Goal: Communication & Community: Answer question/provide support

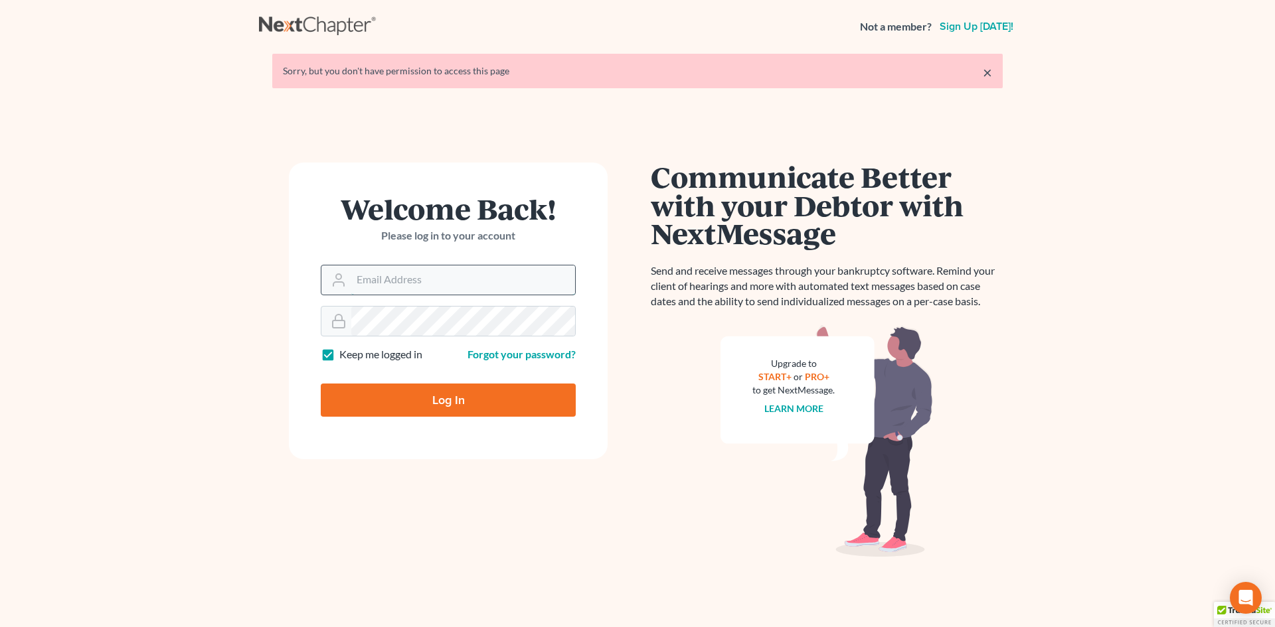
click at [388, 275] on input "Email Address" at bounding box center [463, 280] width 224 height 29
type input "[EMAIL_ADDRESS][DOMAIN_NAME]"
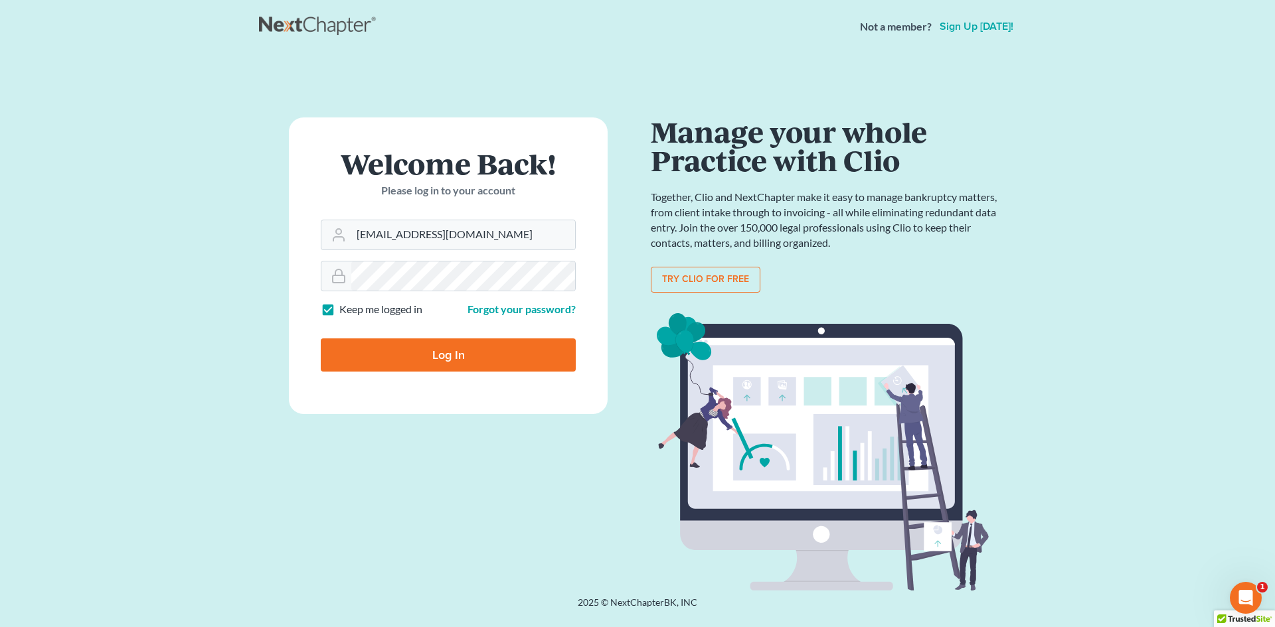
click at [463, 357] on input "Log In" at bounding box center [448, 355] width 255 height 33
type input "Thinking..."
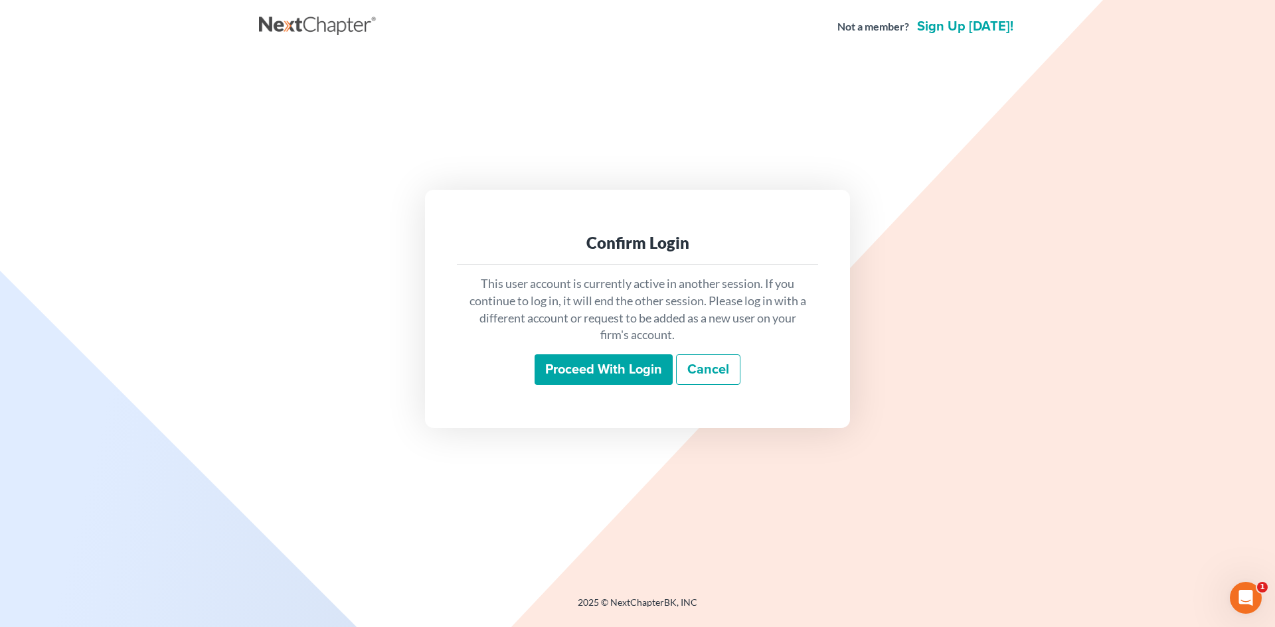
click at [579, 364] on input "Proceed with login" at bounding box center [603, 370] width 138 height 31
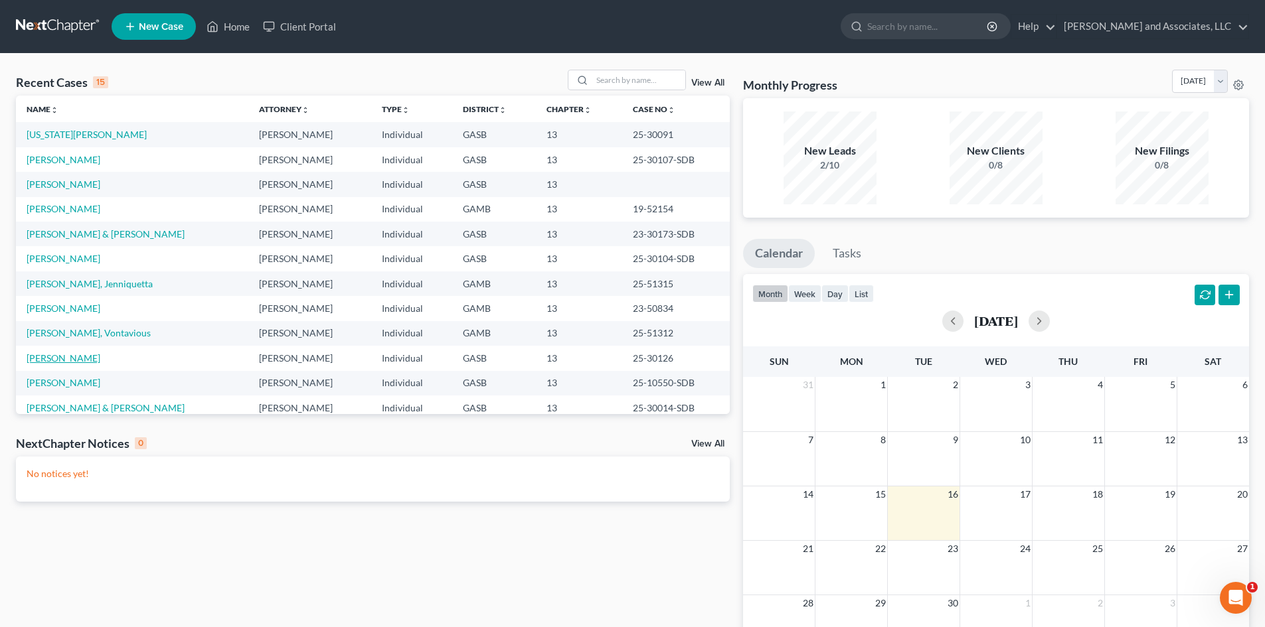
click at [82, 357] on link "Collins, Latreece" at bounding box center [64, 358] width 74 height 11
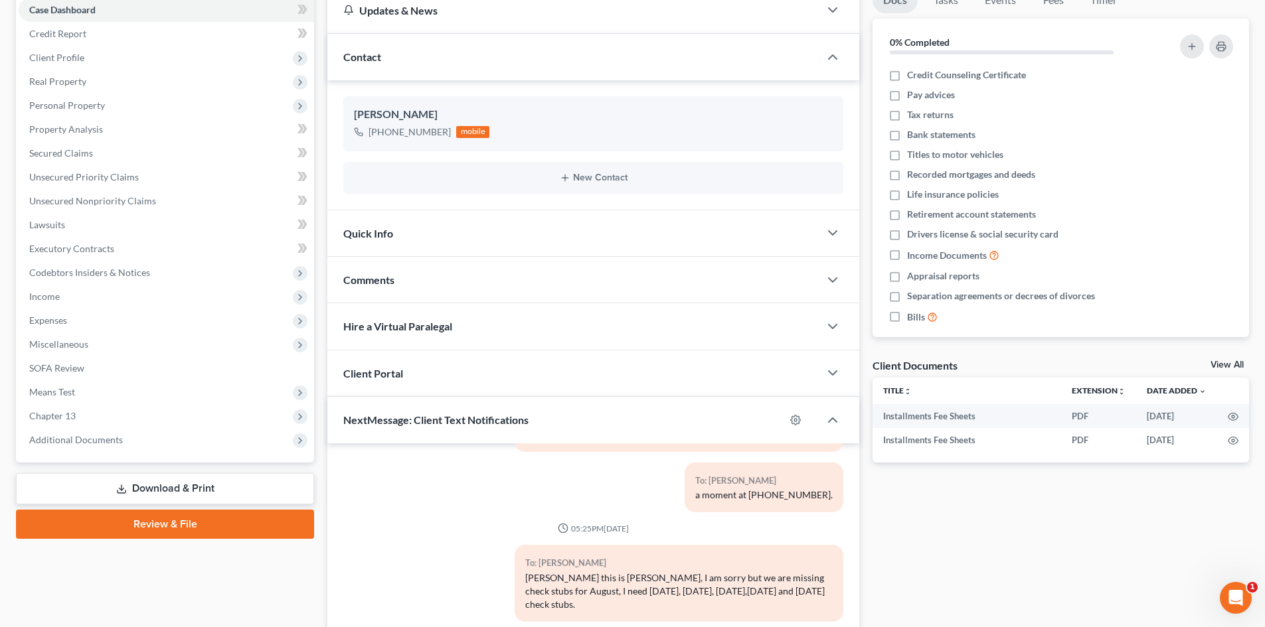
scroll to position [304, 0]
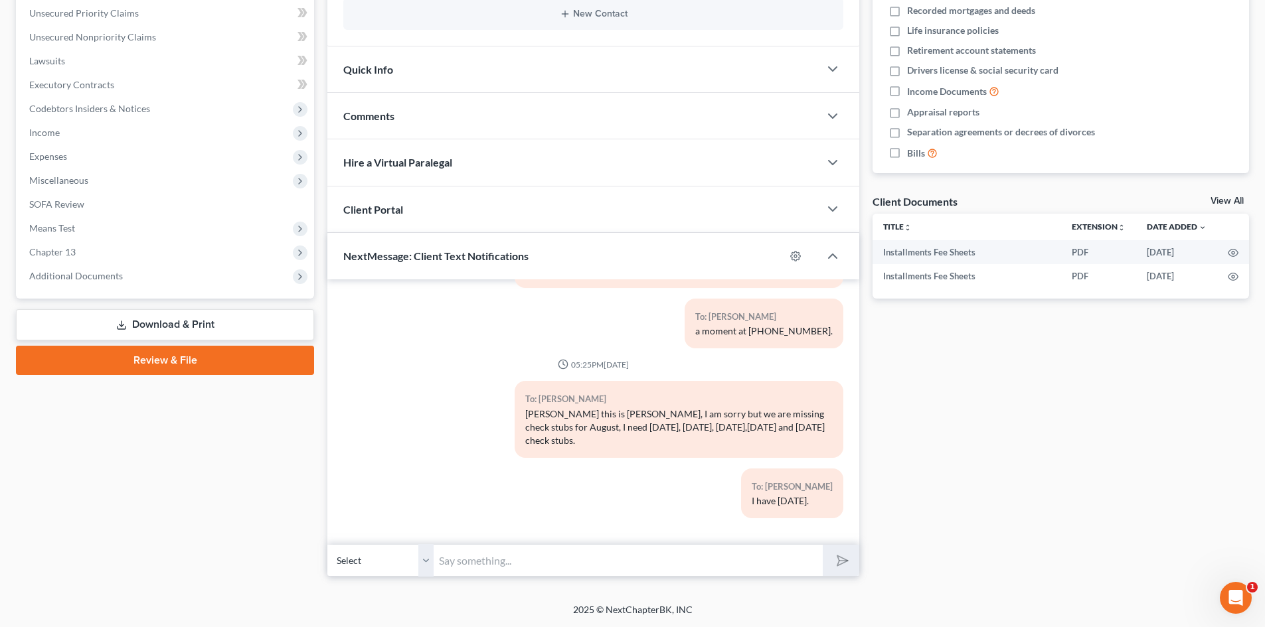
click at [428, 574] on select "Select +1 (478) 231-2928 - Latreece Collins" at bounding box center [380, 560] width 106 height 33
click at [327, 544] on select "Select +1 (478) 231-2928 - Latreece Collins" at bounding box center [380, 560] width 106 height 33
click at [455, 558] on input "text" at bounding box center [628, 560] width 389 height 33
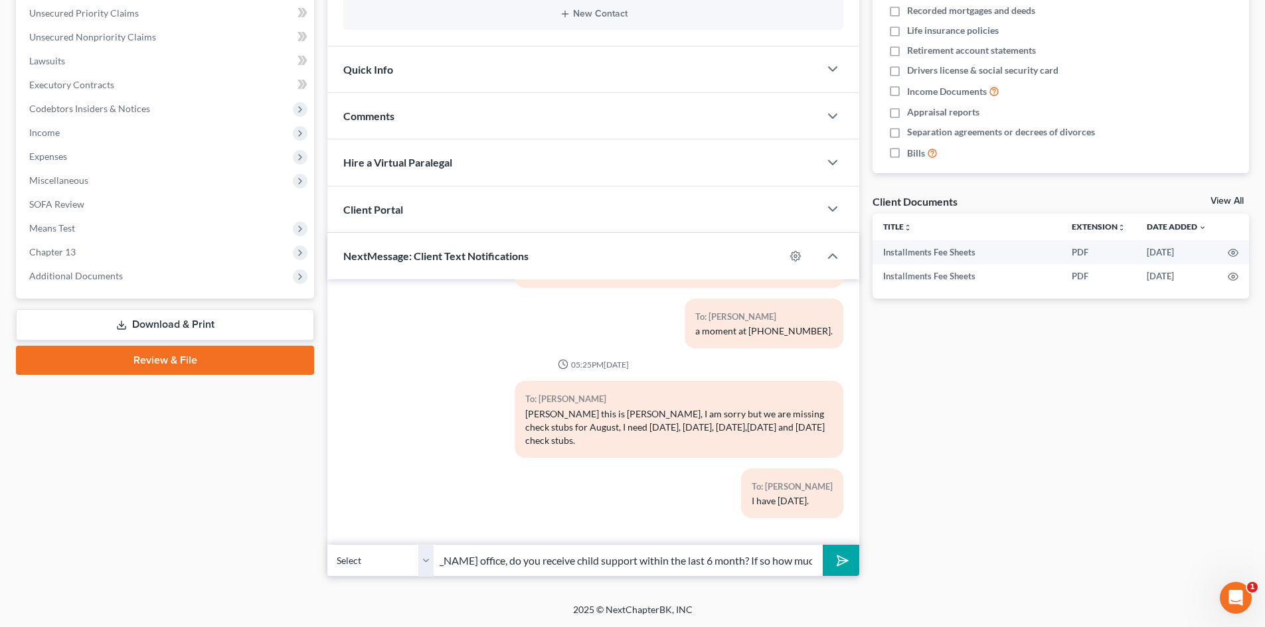
scroll to position [0, 314]
type input "Ms. Collins this is Rose from Attorney Walker's office, do you receive child su…"
click at [823, 545] on button "submit" at bounding box center [841, 560] width 37 height 31
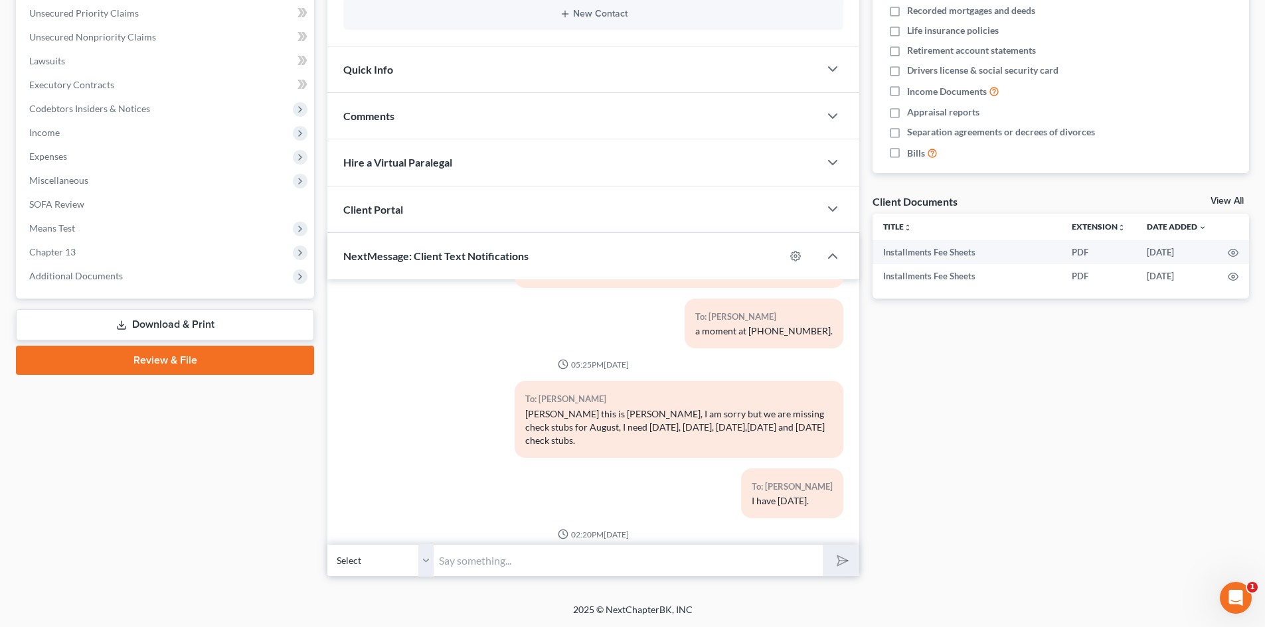
scroll to position [725, 0]
